Goal: Task Accomplishment & Management: Manage account settings

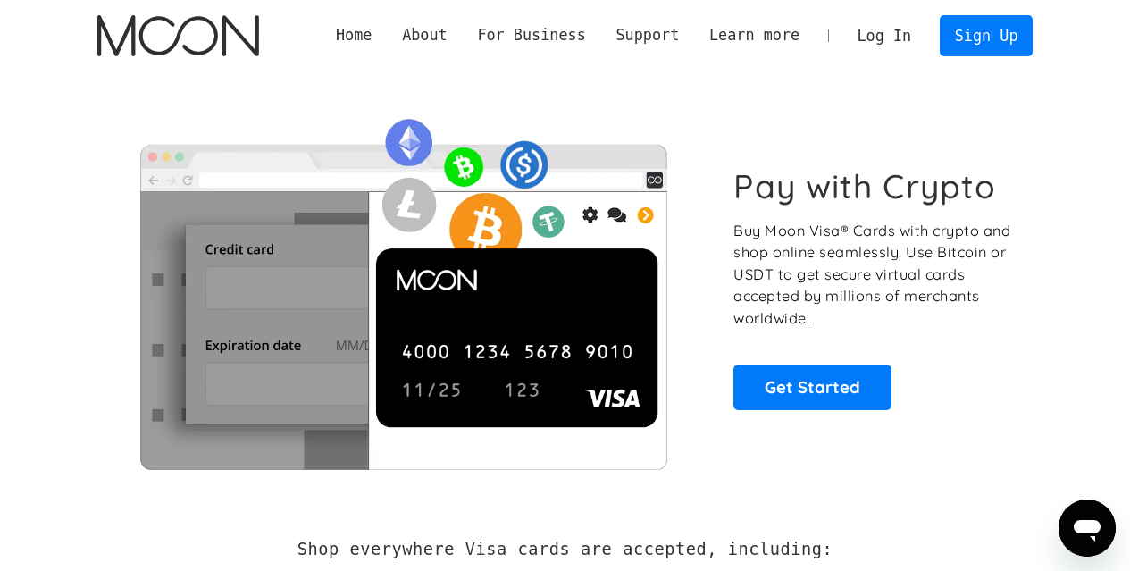
click at [877, 26] on link "Log In" at bounding box center [884, 35] width 84 height 39
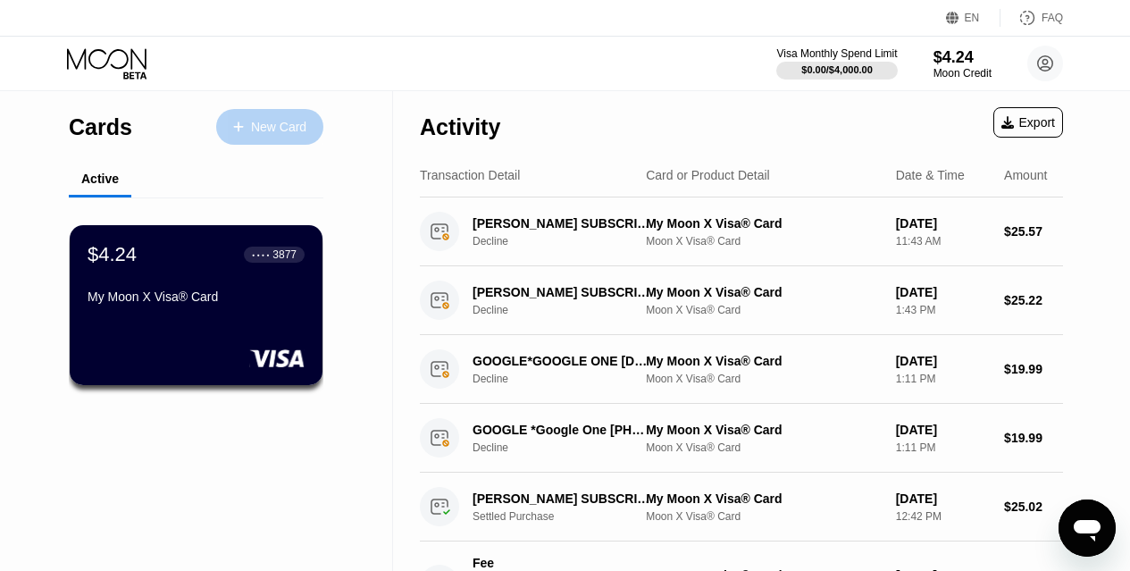
click at [282, 112] on div "New Card" at bounding box center [269, 127] width 107 height 36
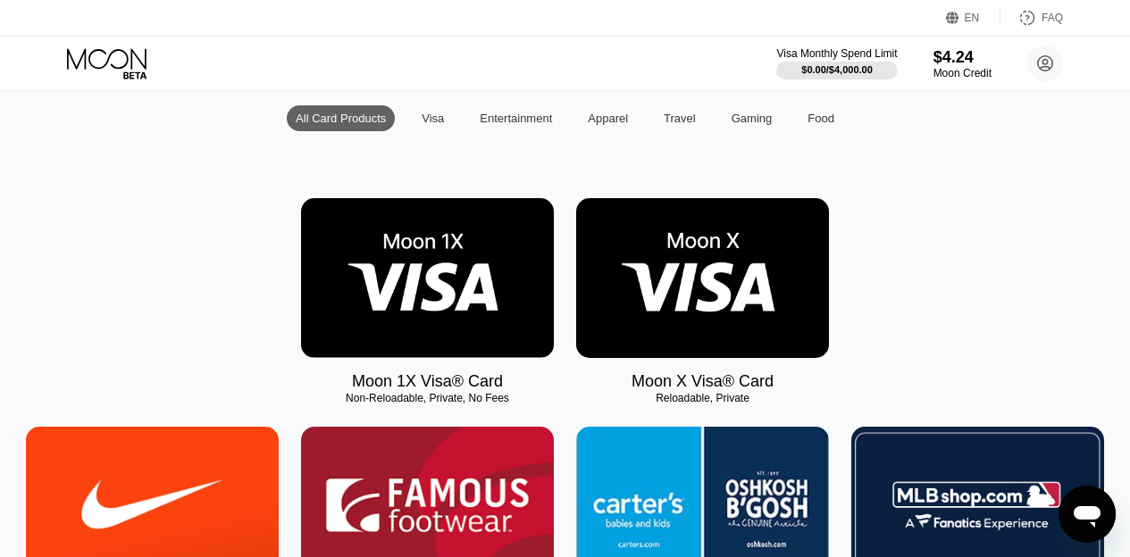
scroll to position [179, 0]
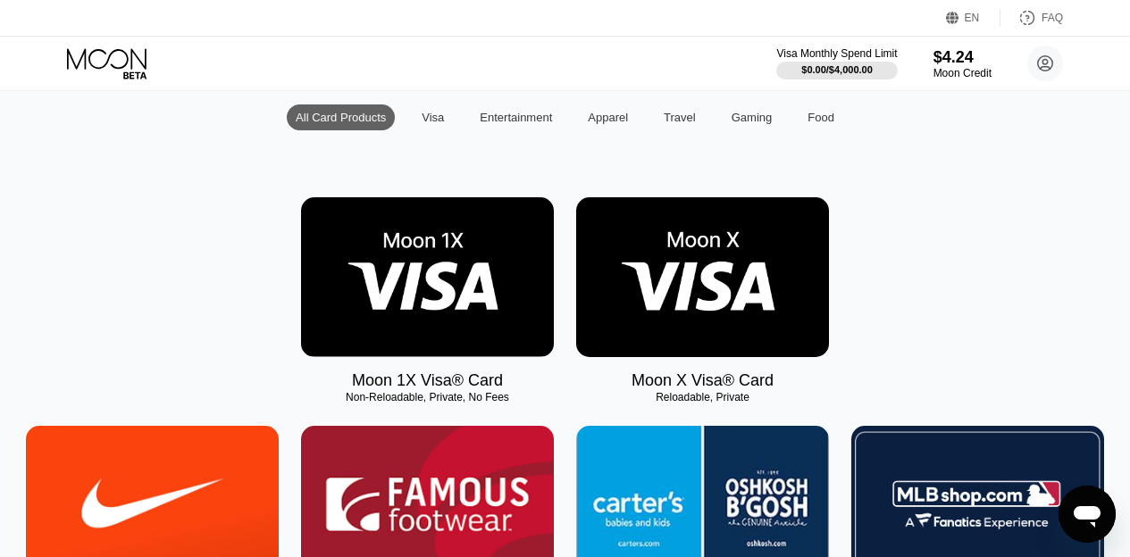
click at [659, 310] on img at bounding box center [702, 277] width 253 height 160
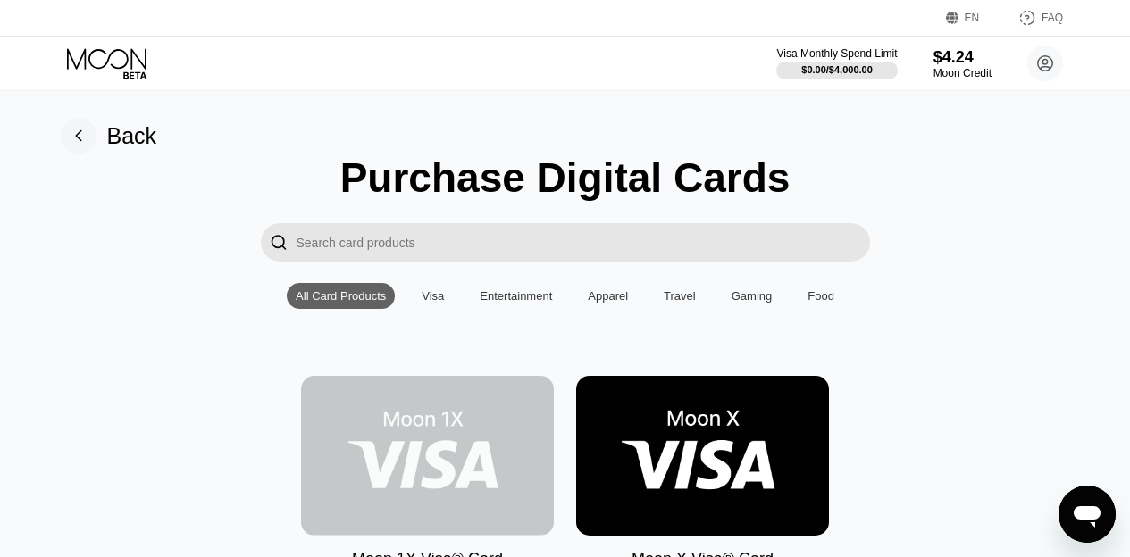
click at [372, 480] on img at bounding box center [427, 456] width 253 height 160
